Goal: Information Seeking & Learning: Find specific fact

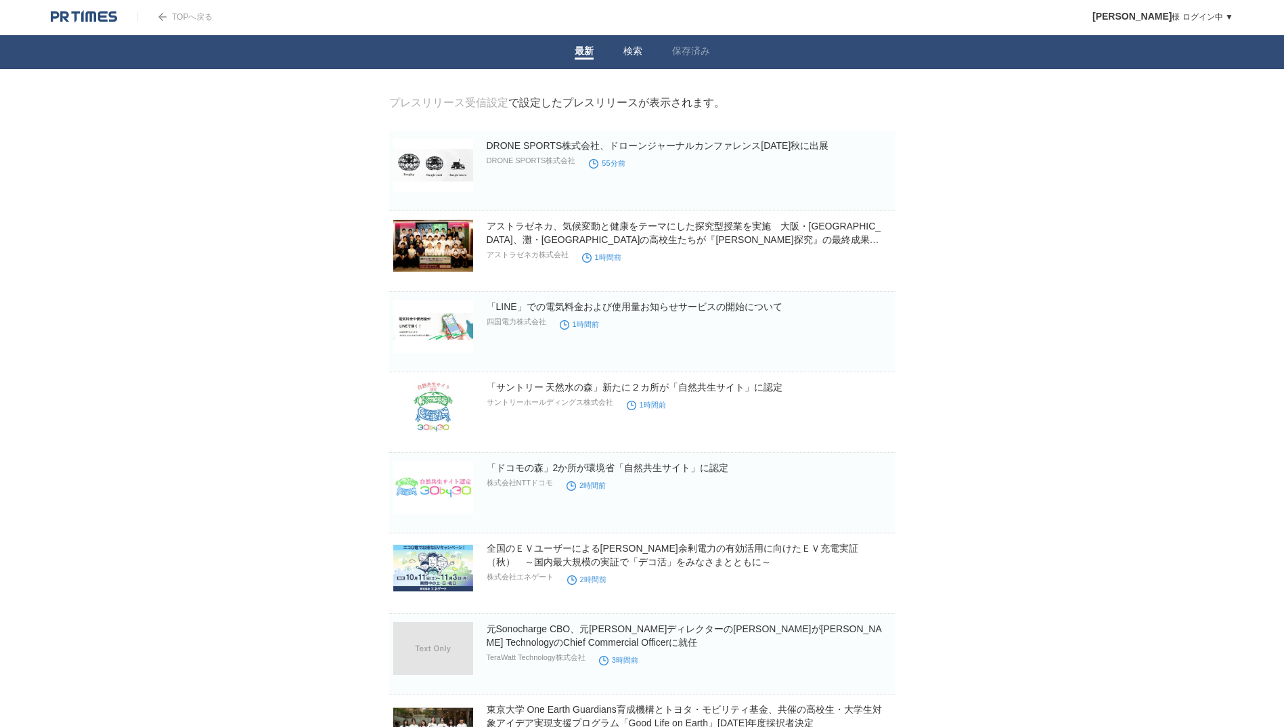
click at [627, 55] on link "検索" at bounding box center [632, 52] width 19 height 14
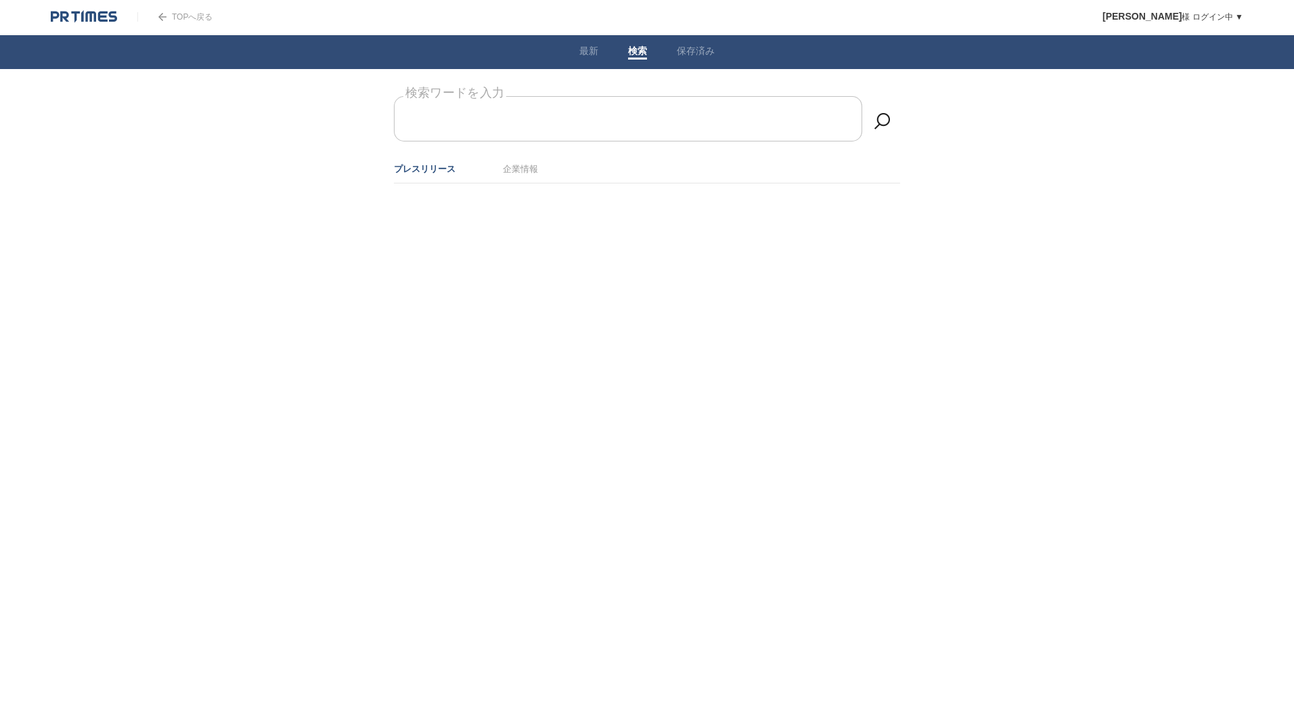
click at [504, 96] on form "検索ワードを入力" at bounding box center [647, 96] width 506 height 0
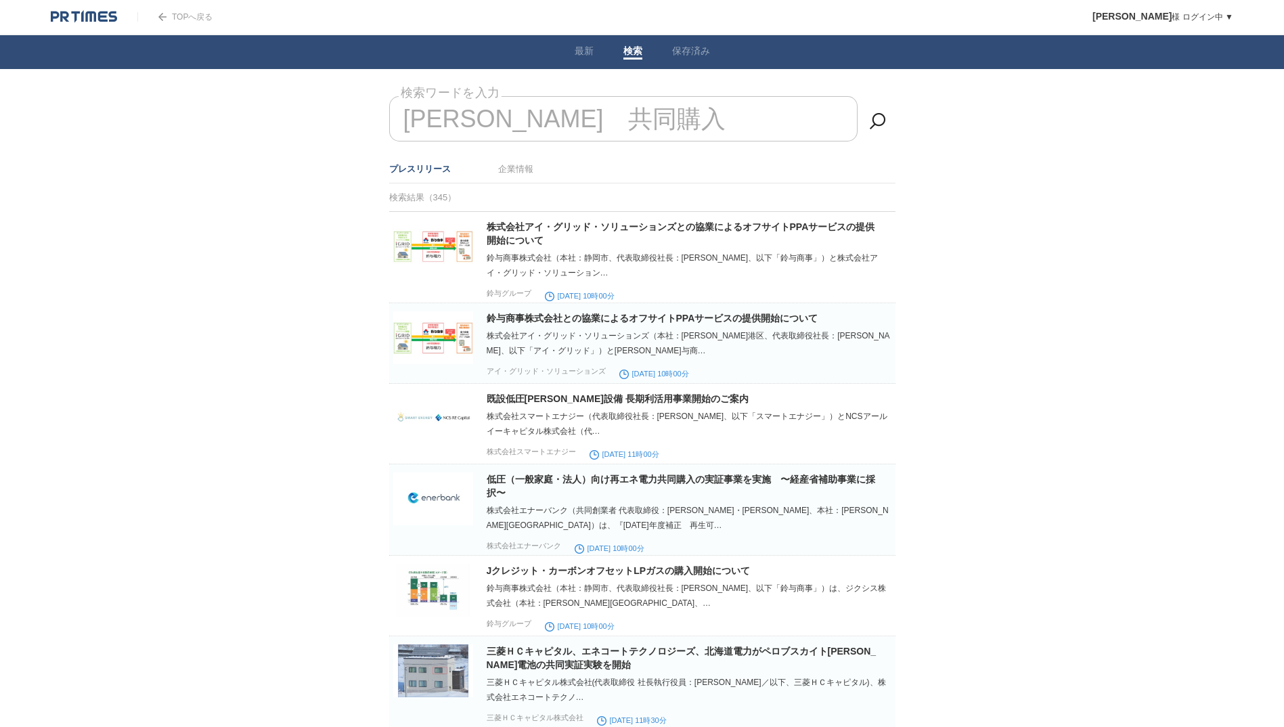
click at [499, 120] on input "[PERSON_NAME]　共同購入" at bounding box center [623, 118] width 468 height 45
click at [549, 124] on input "[PERSON_NAME]　共同購入" at bounding box center [623, 118] width 468 height 45
drag, startPoint x: 640, startPoint y: 118, endPoint x: 229, endPoint y: 124, distance: 410.8
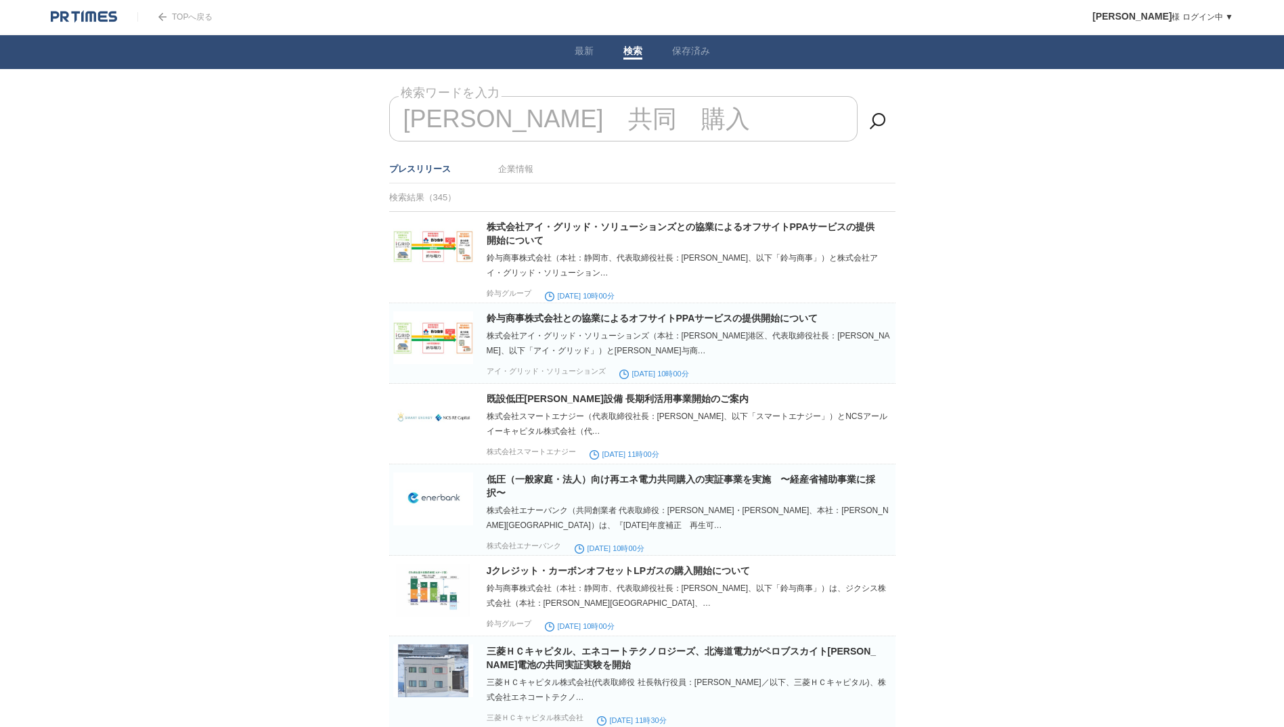
drag, startPoint x: 650, startPoint y: 114, endPoint x: 424, endPoint y: 127, distance: 226.4
click at [424, 127] on input "[PERSON_NAME]　共同　購入" at bounding box center [623, 118] width 468 height 45
click at [415, 119] on input "[PERSON_NAME]　共同　購入" at bounding box center [623, 118] width 468 height 45
click at [885, 120] on link at bounding box center [877, 121] width 27 height 27
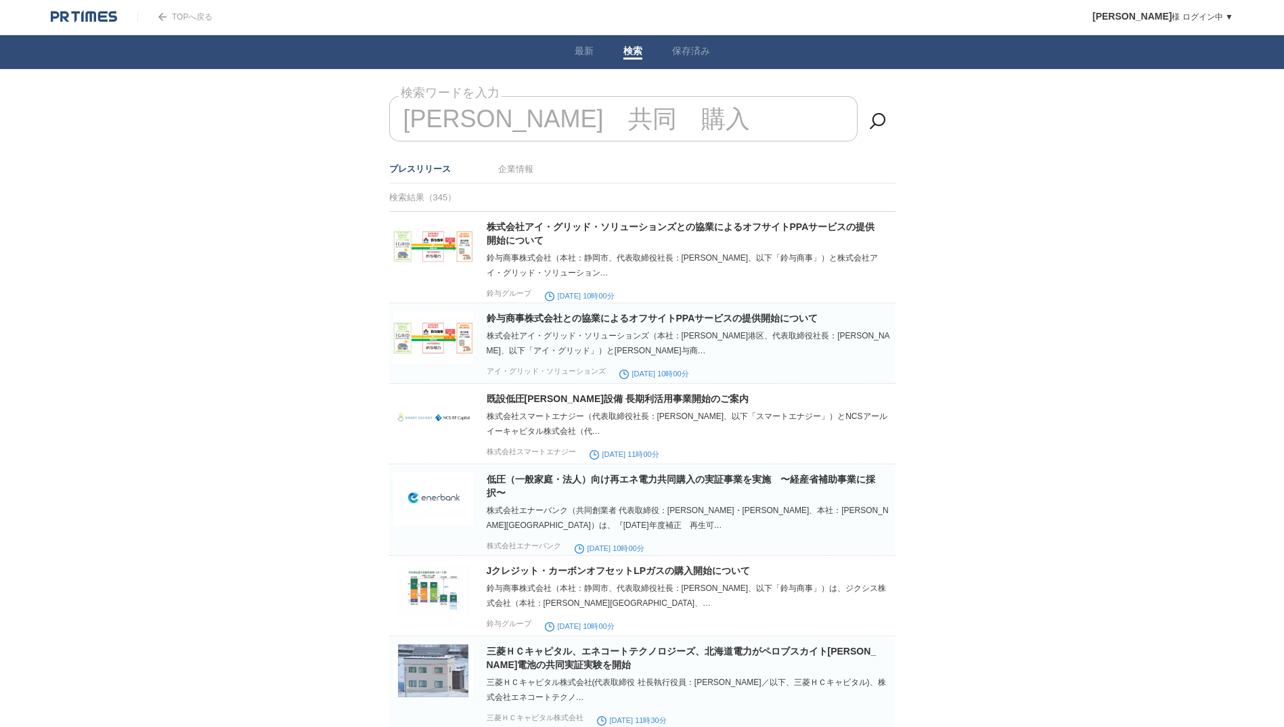
click at [595, 122] on input "[PERSON_NAME]　共同　購入" at bounding box center [623, 118] width 468 height 45
click at [618, 118] on input "[PERSON_NAME]　共同　購入" at bounding box center [623, 118] width 468 height 45
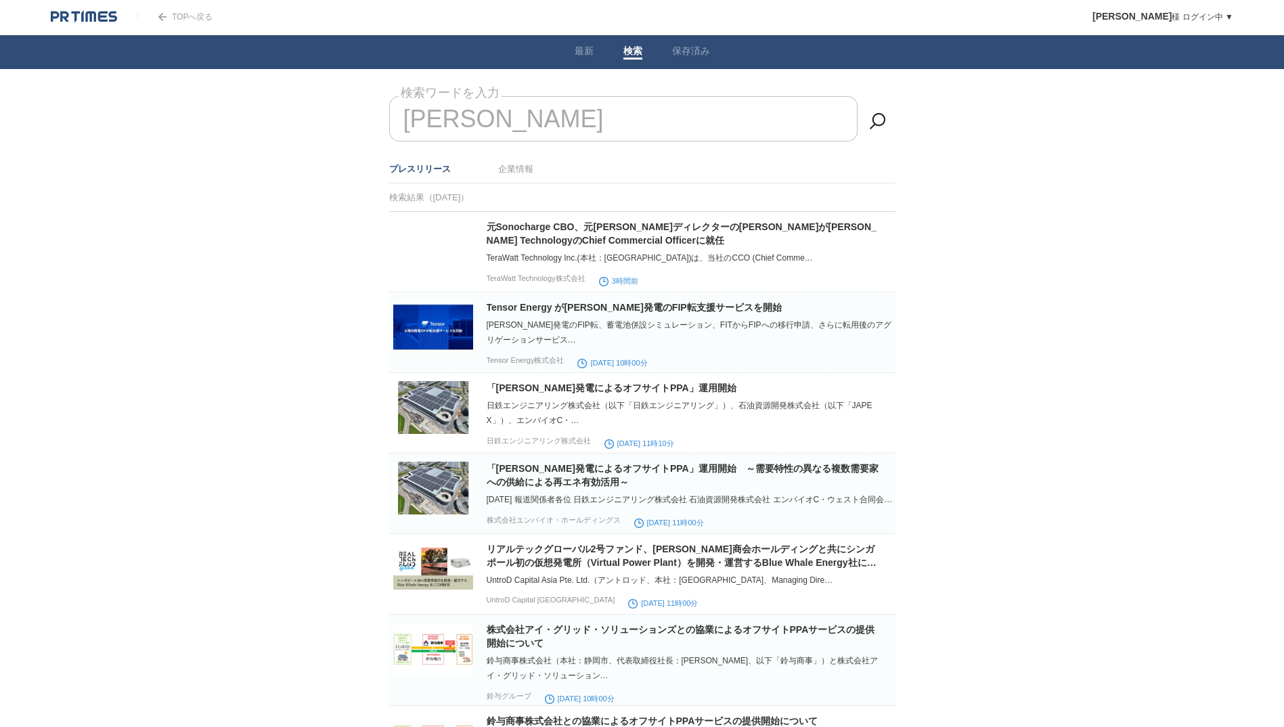
type input "太"
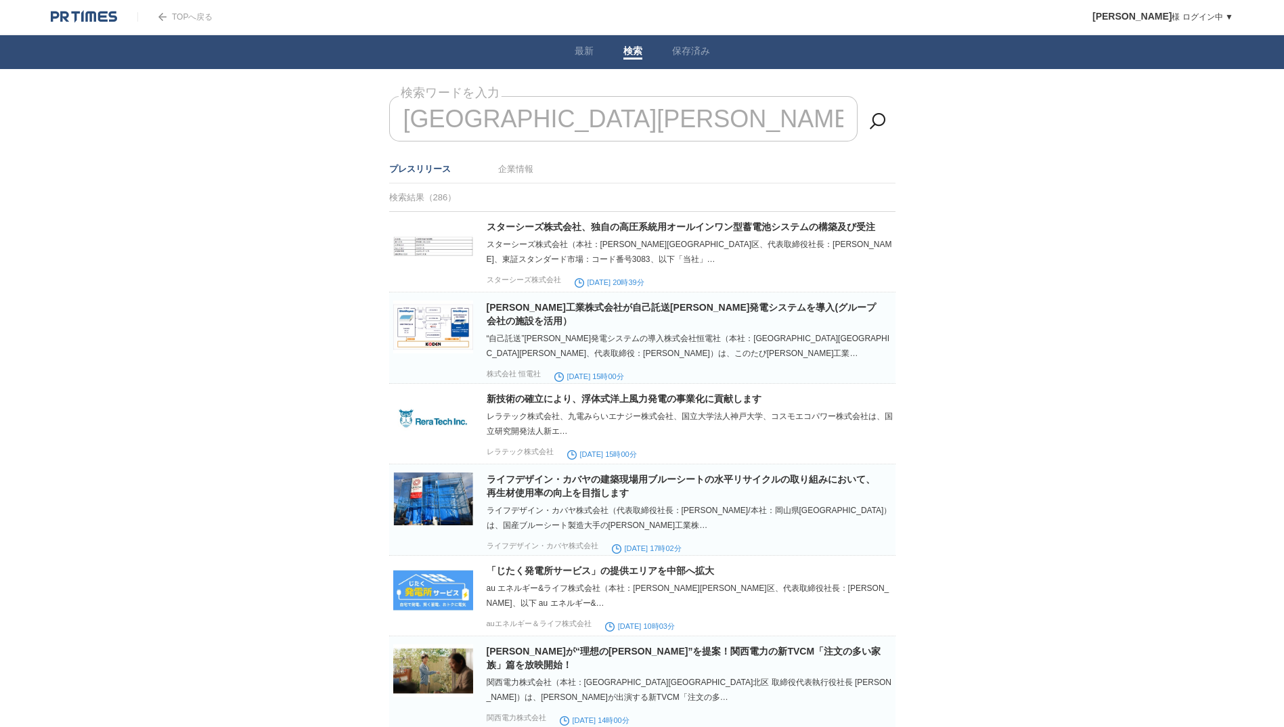
drag, startPoint x: 508, startPoint y: 116, endPoint x: 190, endPoint y: 129, distance: 318.3
drag, startPoint x: 595, startPoint y: 124, endPoint x: 374, endPoint y: 123, distance: 221.3
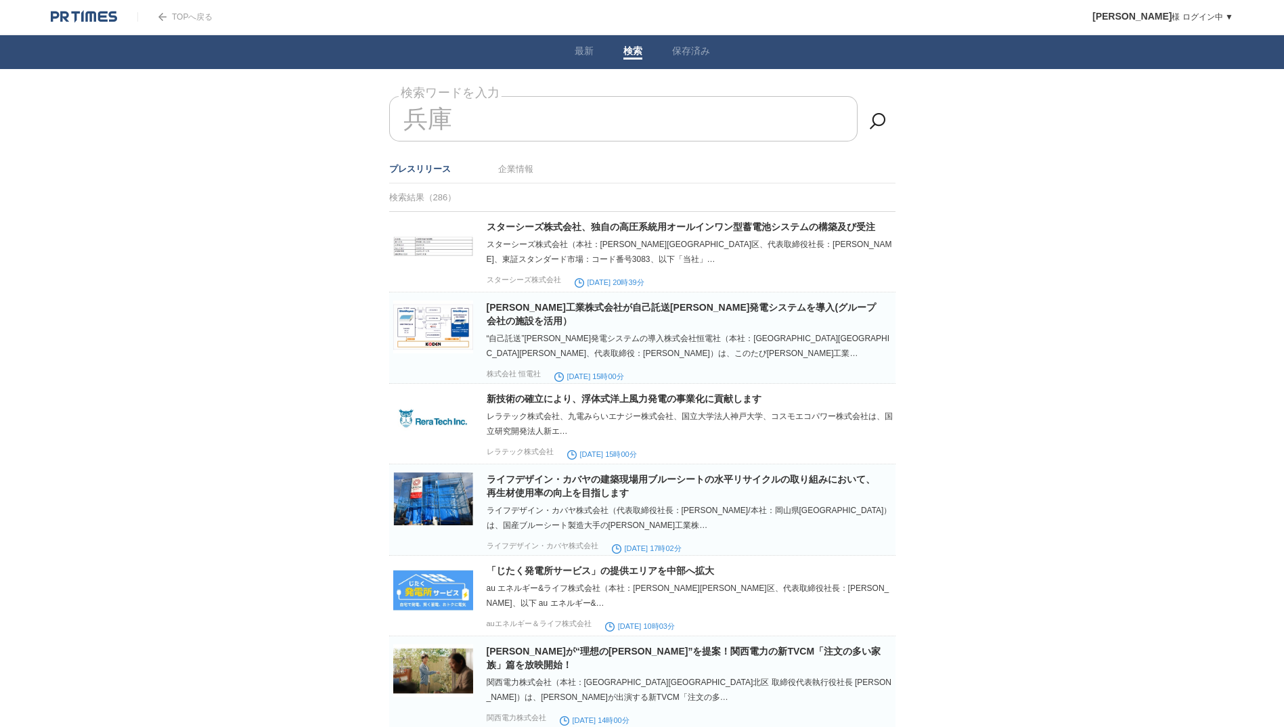
type input "兵"
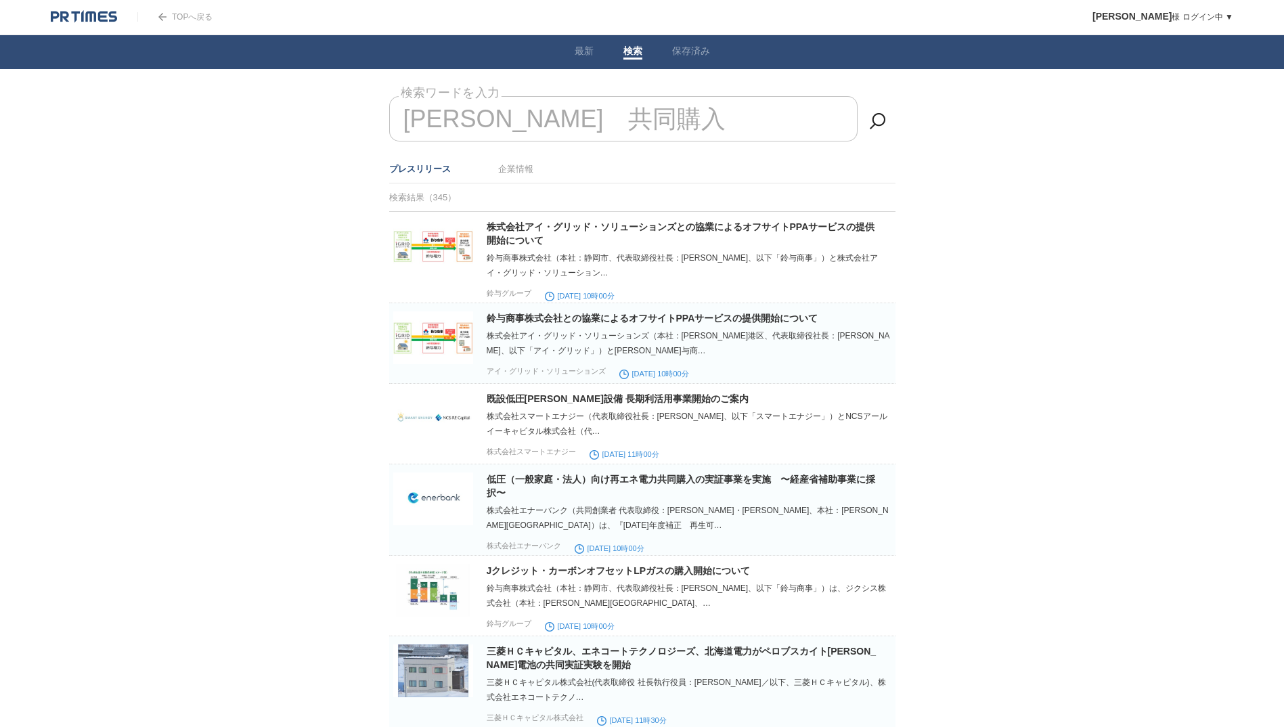
type input "[PERSON_NAME]　共同購入"
click at [505, 167] on link "企業情報" at bounding box center [515, 169] width 35 height 10
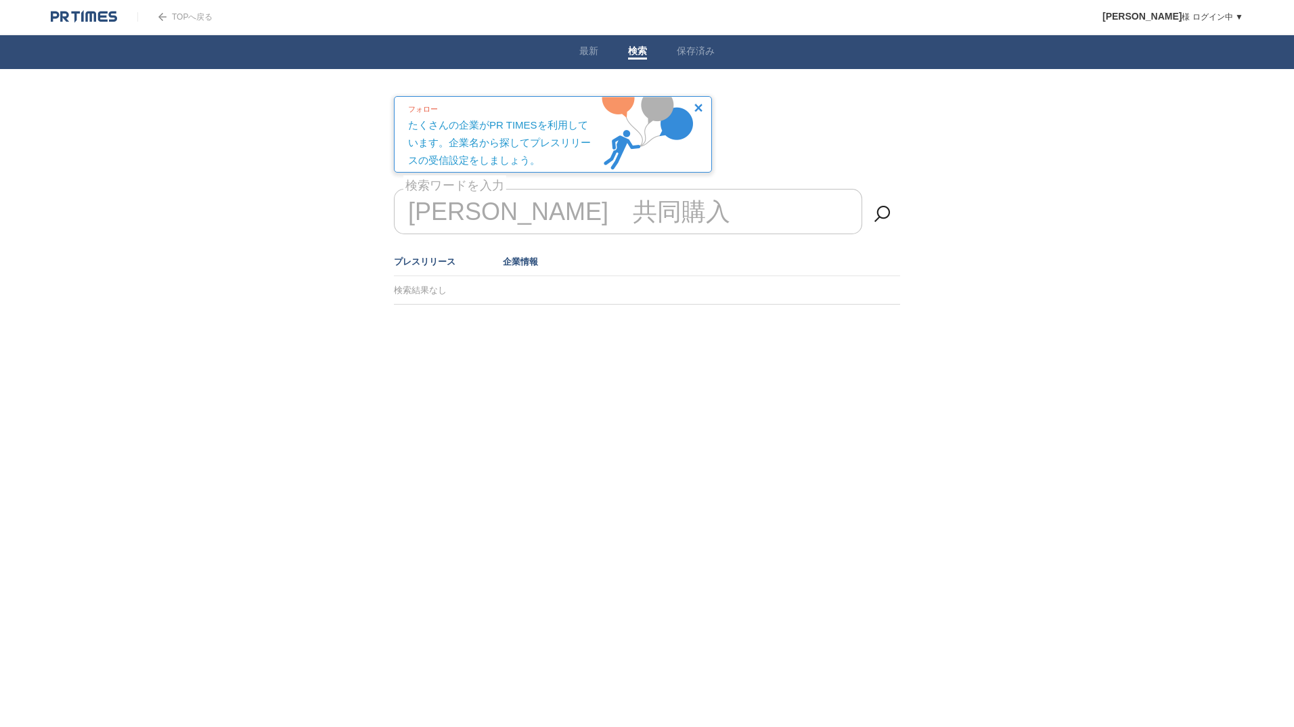
click at [426, 261] on link "プレスリリース" at bounding box center [425, 261] width 62 height 10
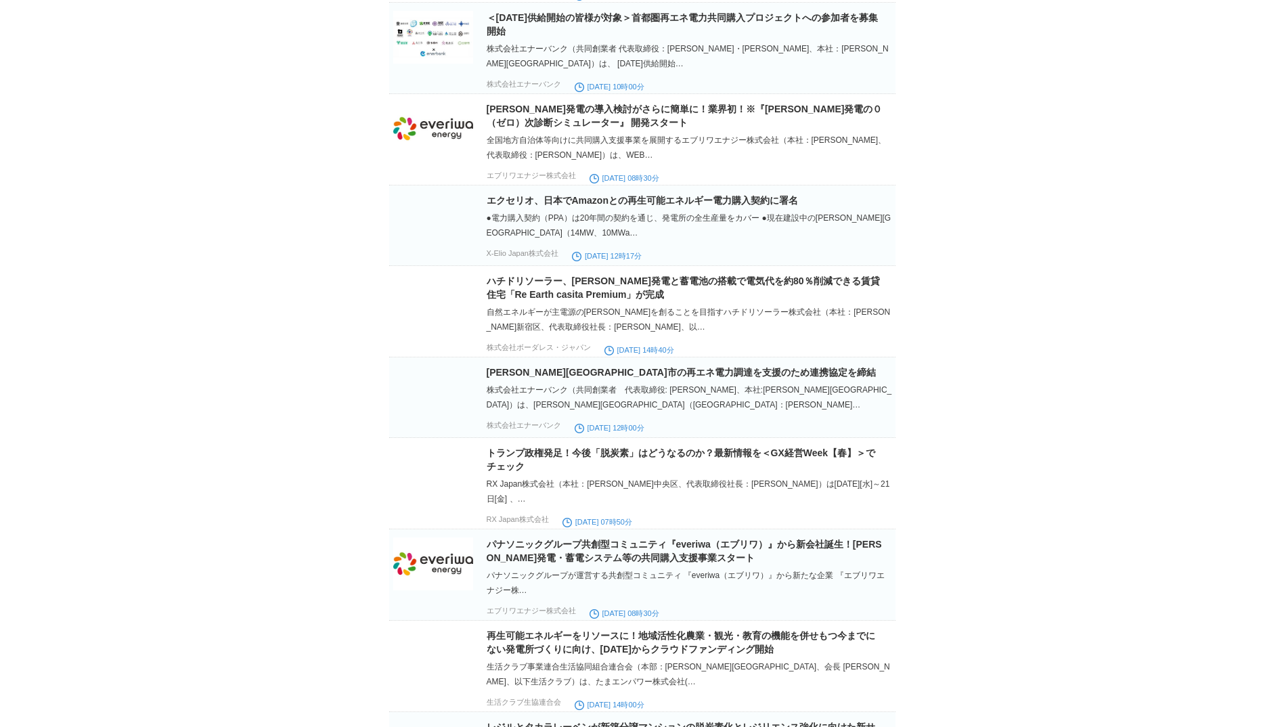
scroll to position [5855, 0]
